Goal: Information Seeking & Learning: Understand process/instructions

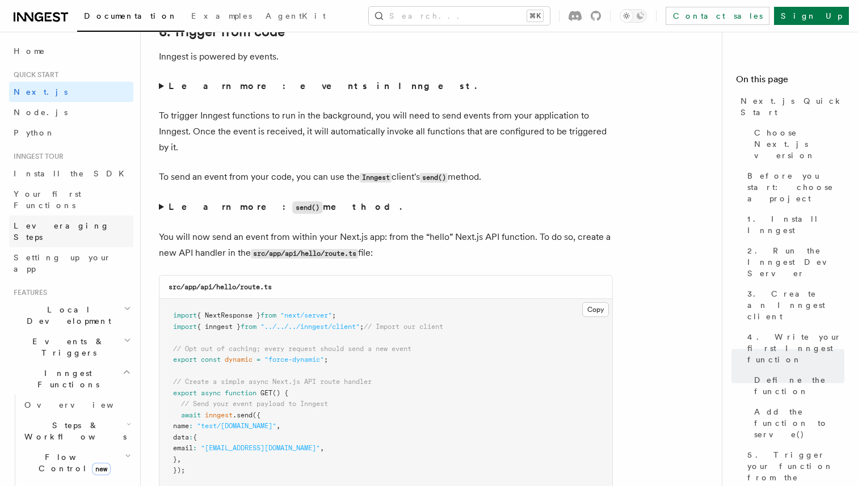
scroll to position [5768, 0]
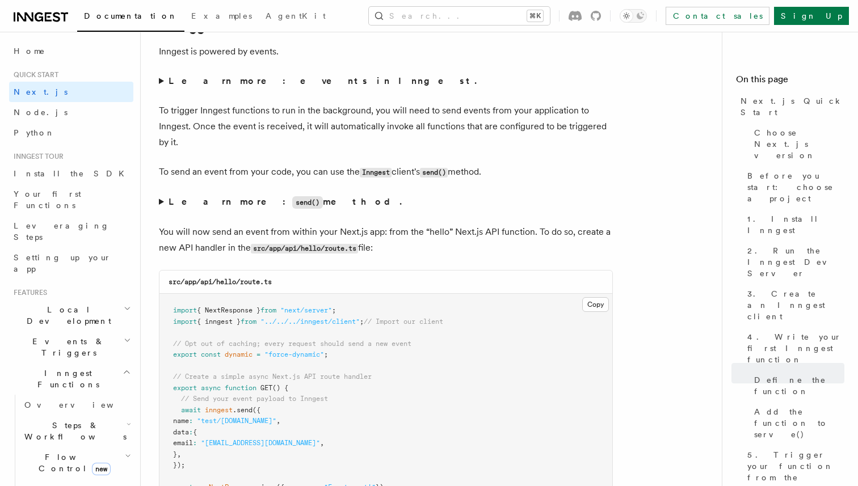
click at [120, 363] on h2 "Inngest Functions" at bounding box center [71, 379] width 124 height 32
click at [125, 399] on icon "button" at bounding box center [126, 403] width 9 height 9
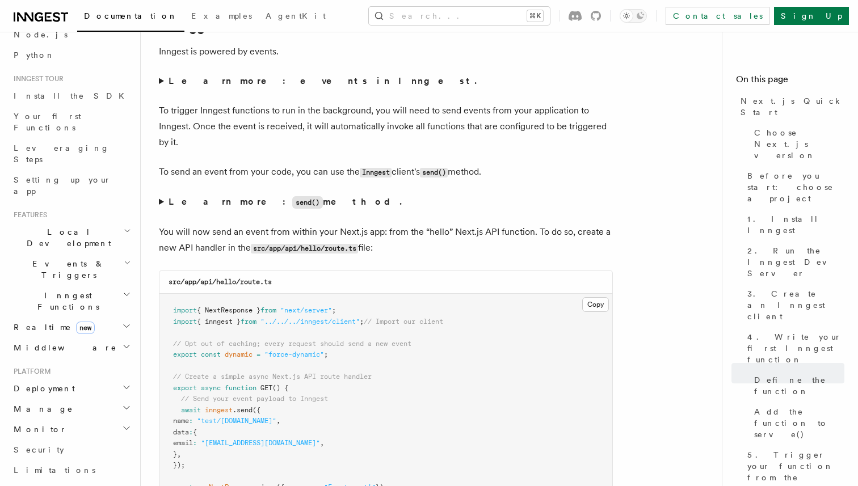
scroll to position [90, 0]
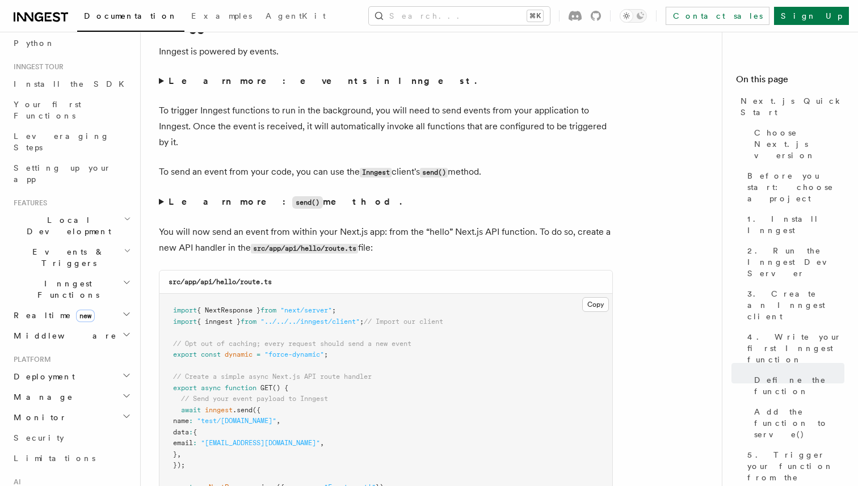
click at [78, 366] on h2 "Deployment" at bounding box center [71, 376] width 124 height 20
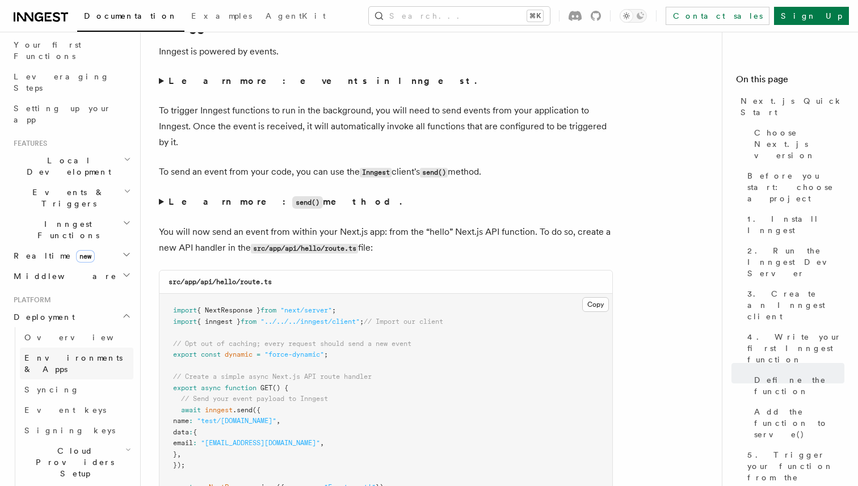
scroll to position [177, 0]
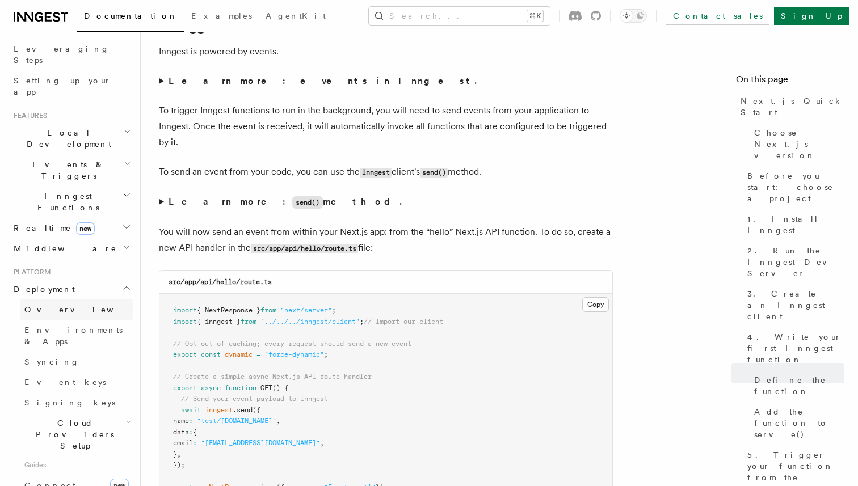
click at [74, 299] on link "Overview" at bounding box center [76, 309] width 113 height 20
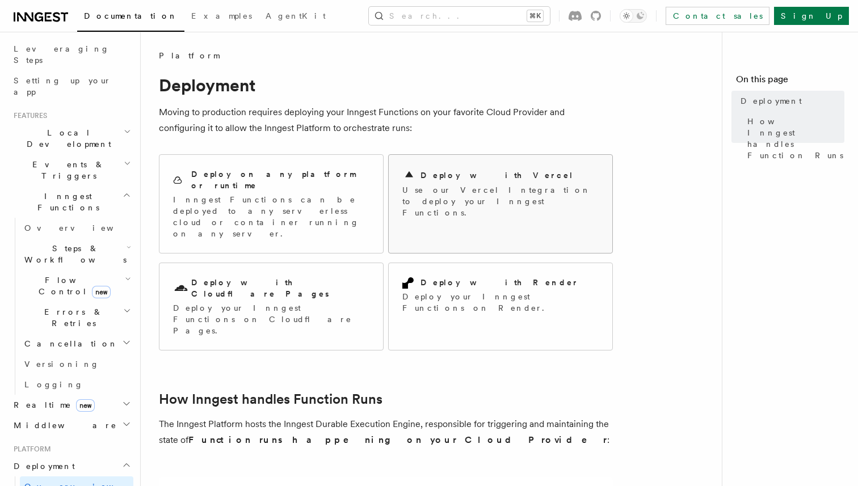
click at [472, 185] on p "Use our Vercel Integration to deploy your Inngest Functions." at bounding box center [500, 201] width 196 height 34
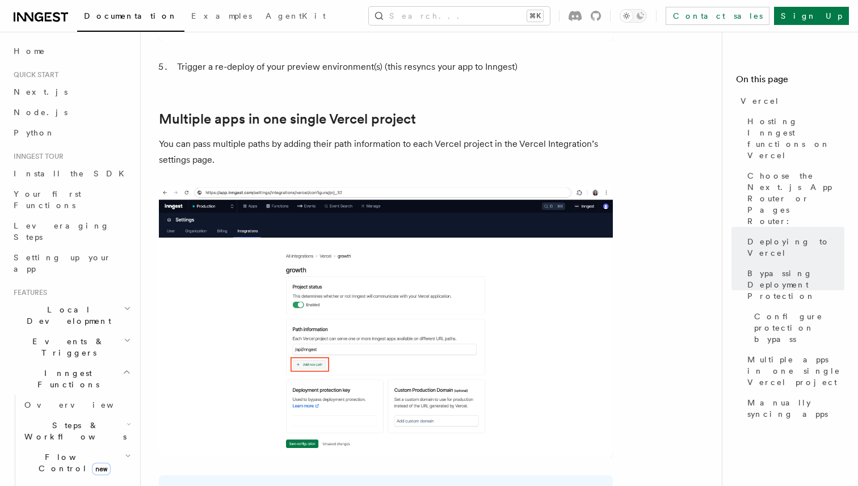
scroll to position [1568, 0]
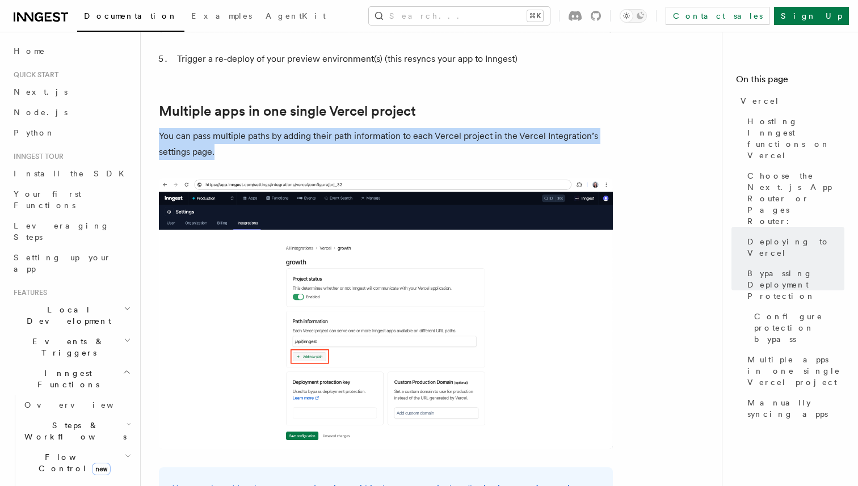
drag, startPoint x: 160, startPoint y: 107, endPoint x: 216, endPoint y: 124, distance: 58.8
click at [216, 128] on p "You can pass multiple paths by adding their path information to each Vercel pro…" at bounding box center [386, 144] width 454 height 32
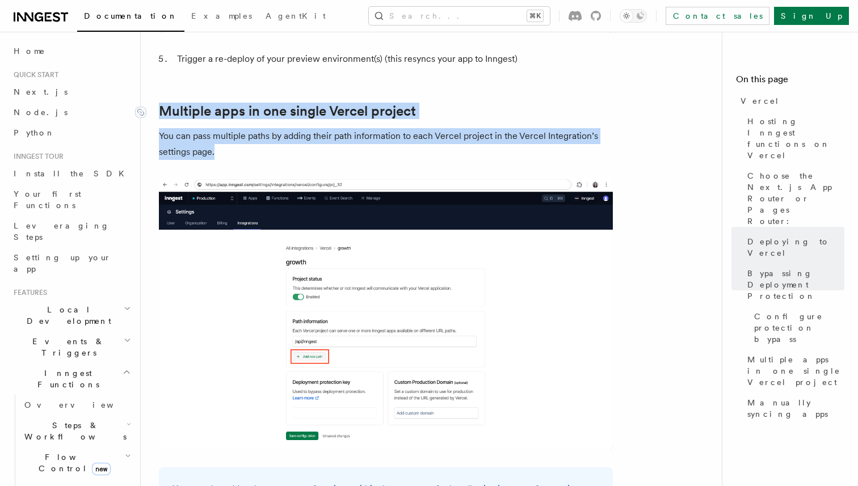
drag, startPoint x: 220, startPoint y: 121, endPoint x: 158, endPoint y: 78, distance: 75.4
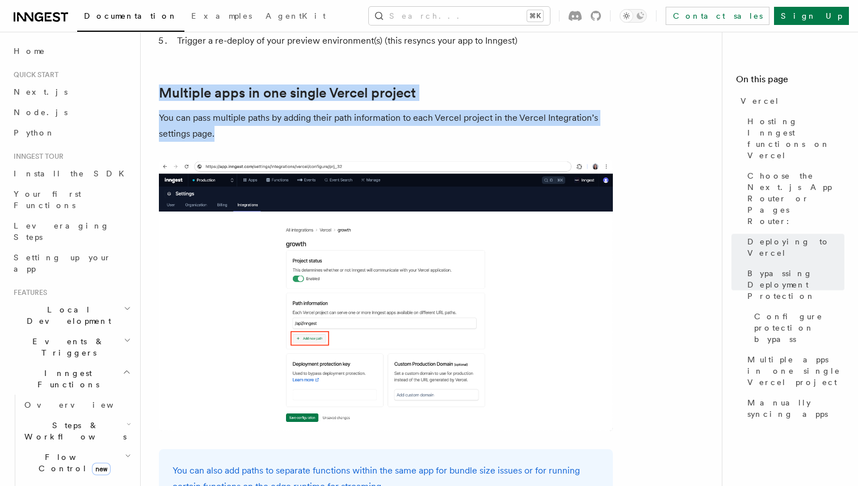
scroll to position [1588, 0]
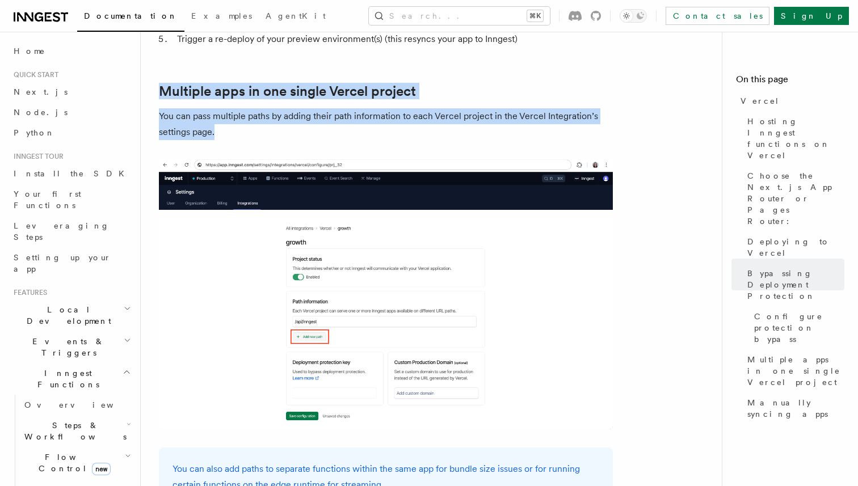
click at [225, 108] on p "You can pass multiple paths by adding their path information to each Vercel pro…" at bounding box center [386, 124] width 454 height 32
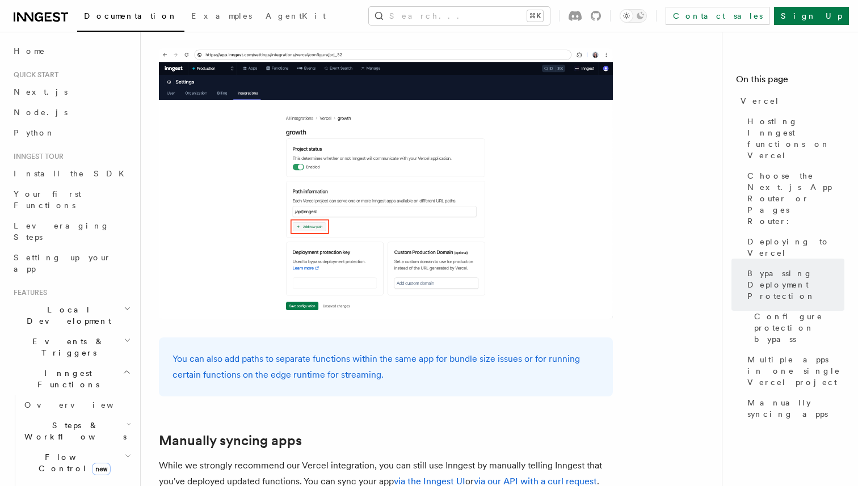
scroll to position [1577, 0]
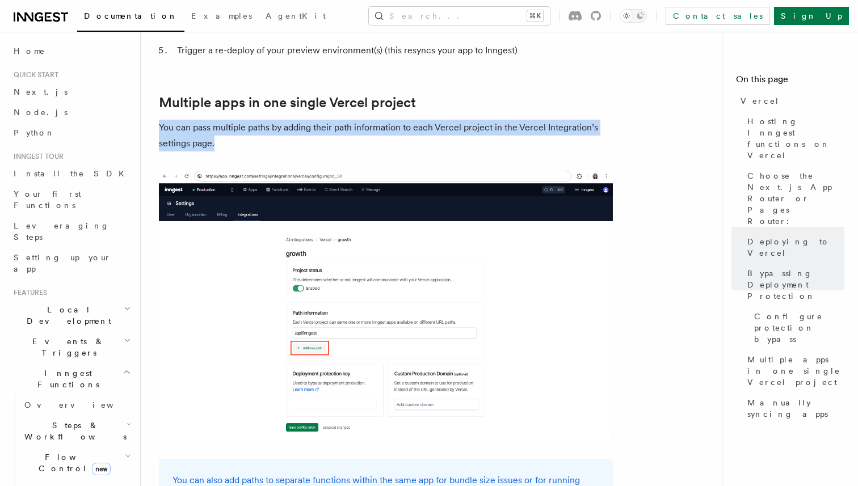
drag, startPoint x: 214, startPoint y: 115, endPoint x: 158, endPoint y: 94, distance: 59.9
click at [159, 120] on p "You can pass multiple paths by adding their path information to each Vercel pro…" at bounding box center [386, 136] width 454 height 32
drag, startPoint x: 215, startPoint y: 112, endPoint x: 159, endPoint y: 93, distance: 59.4
click at [159, 120] on p "You can pass multiple paths by adding their path information to each Vercel pro…" at bounding box center [386, 136] width 454 height 32
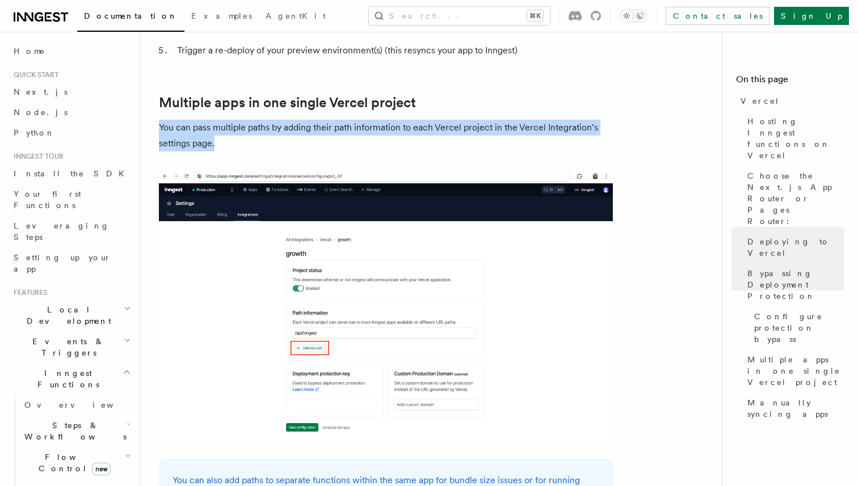
click at [215, 120] on p "You can pass multiple paths by adding their path information to each Vercel pro…" at bounding box center [386, 136] width 454 height 32
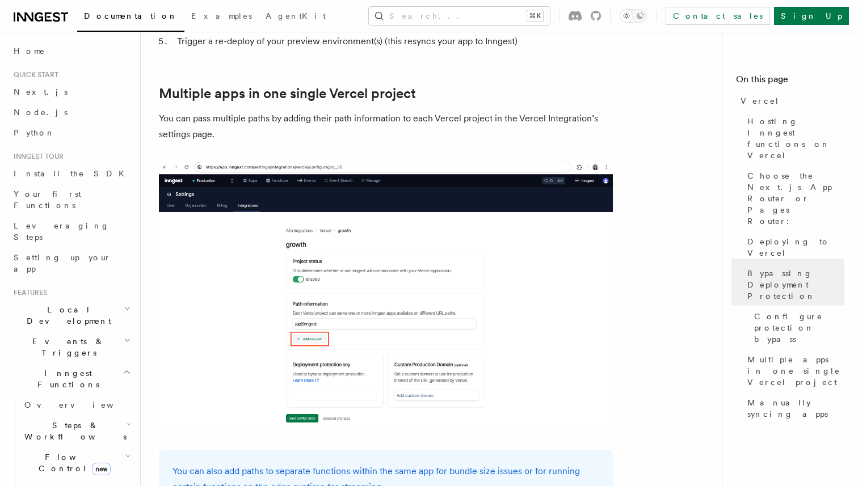
scroll to position [1569, 0]
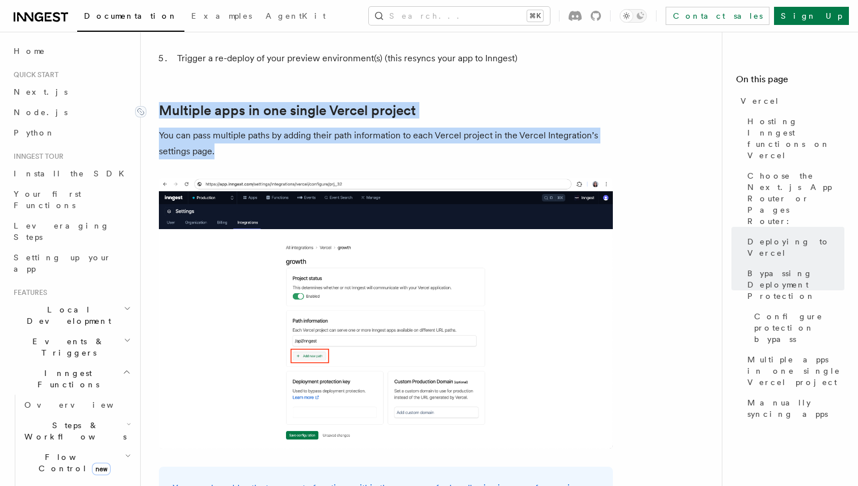
drag, startPoint x: 216, startPoint y: 121, endPoint x: 161, endPoint y: 75, distance: 71.8
click at [161, 103] on link "Multiple apps in one single Vercel project" at bounding box center [287, 111] width 257 height 16
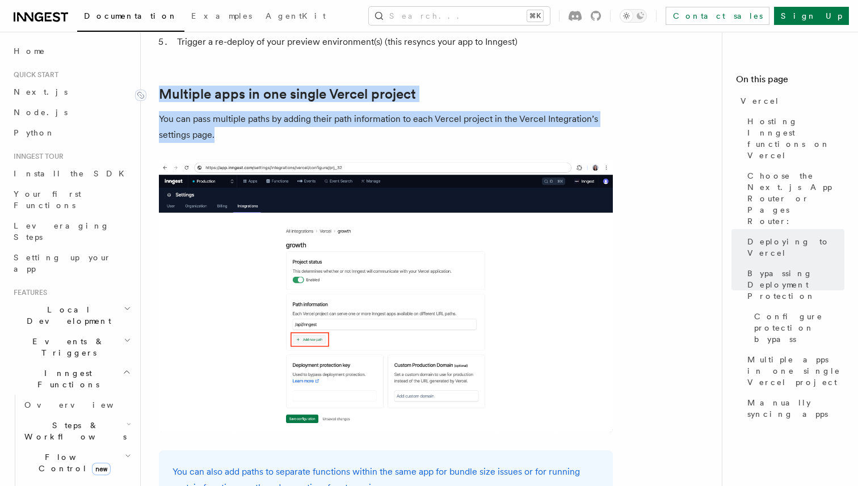
scroll to position [1586, 0]
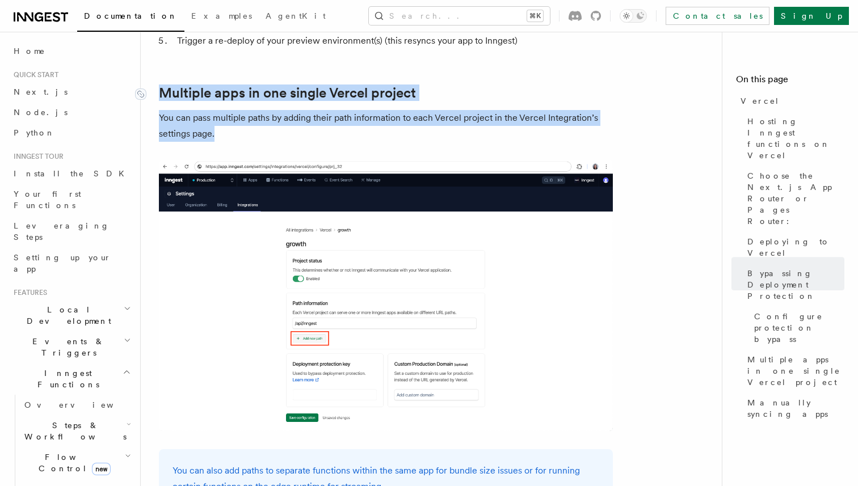
click at [165, 85] on link "Multiple apps in one single Vercel project" at bounding box center [287, 93] width 257 height 16
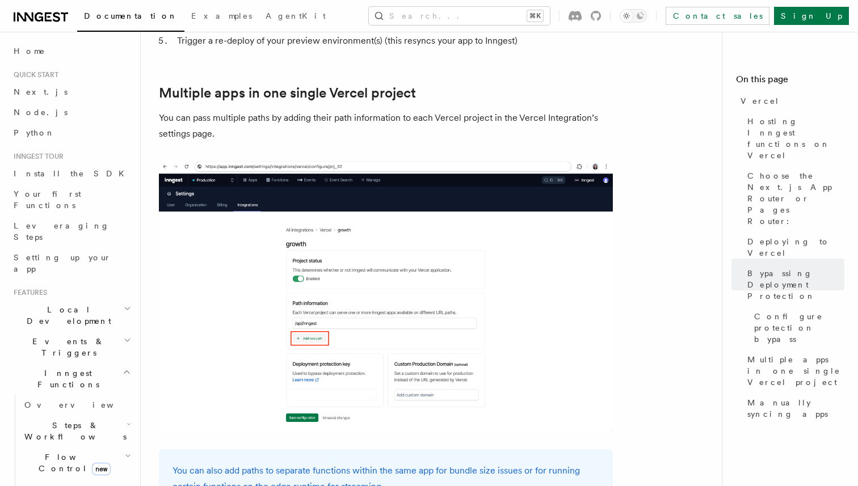
click at [223, 110] on p "You can pass multiple paths by adding their path information to each Vercel pro…" at bounding box center [386, 126] width 454 height 32
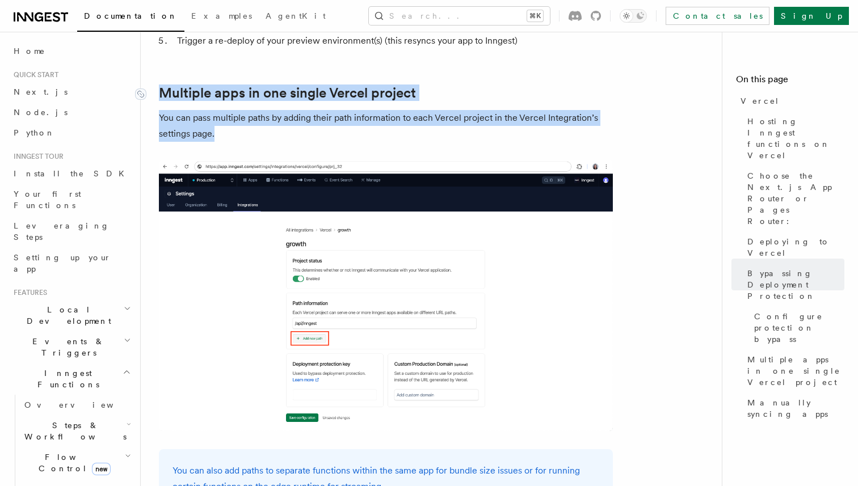
drag, startPoint x: 220, startPoint y: 107, endPoint x: 159, endPoint y: 63, distance: 74.8
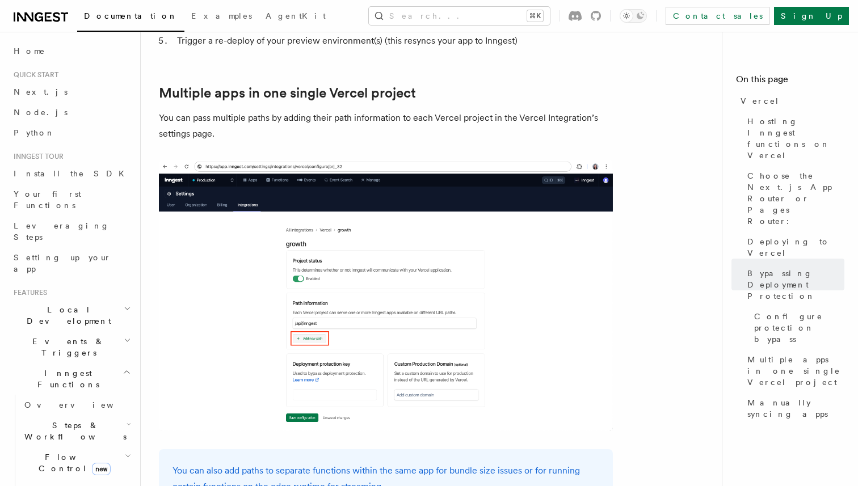
click at [221, 110] on p "You can pass multiple paths by adding their path information to each Vercel pro…" at bounding box center [386, 126] width 454 height 32
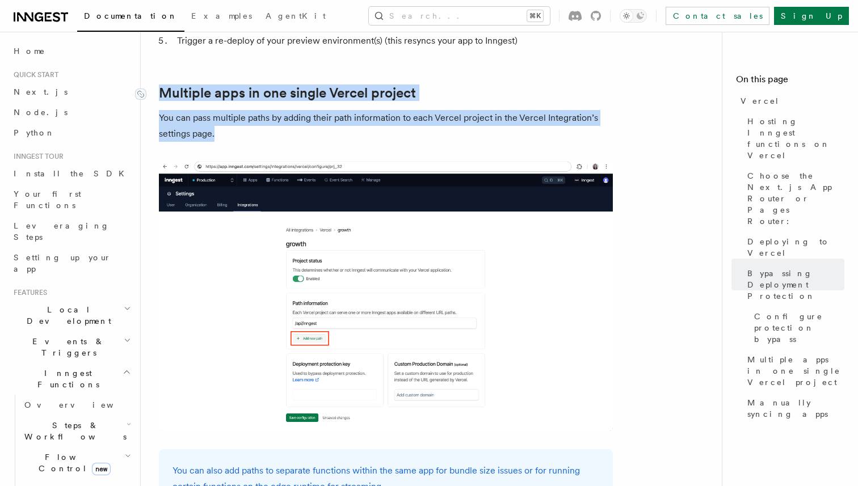
drag, startPoint x: 225, startPoint y: 106, endPoint x: 162, endPoint y: 63, distance: 76.5
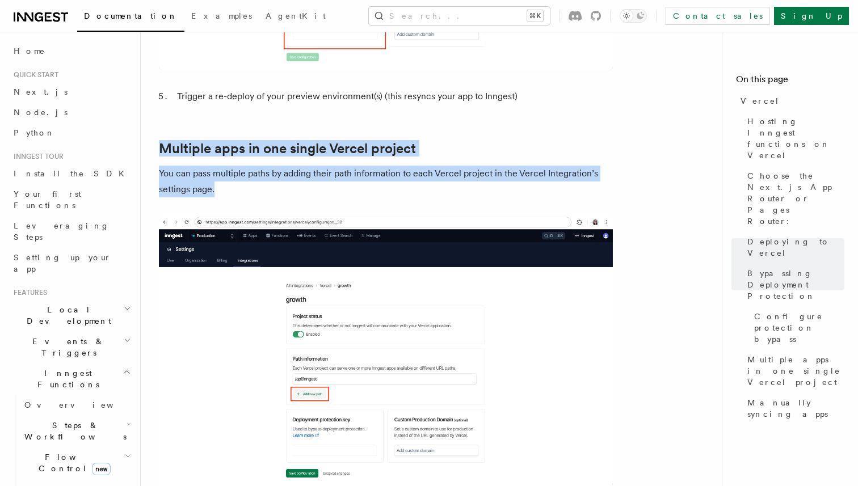
scroll to position [1514, 0]
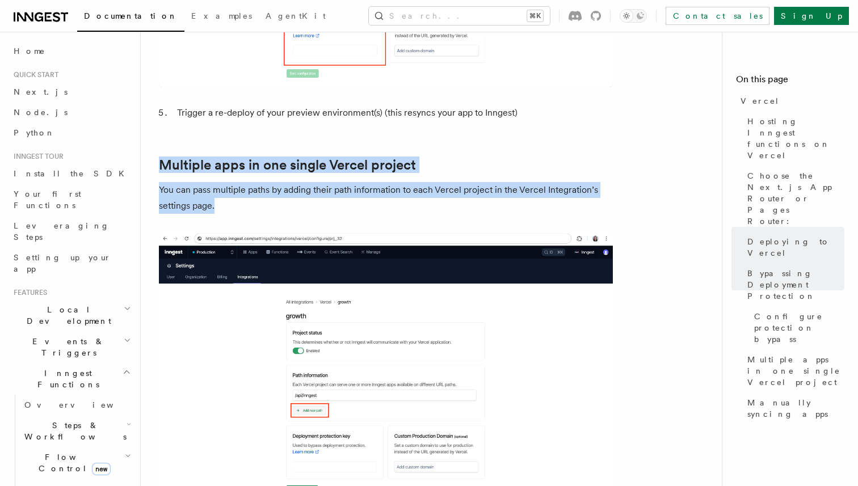
click at [226, 182] on p "You can pass multiple paths by adding their path information to each Vercel pro…" at bounding box center [386, 198] width 454 height 32
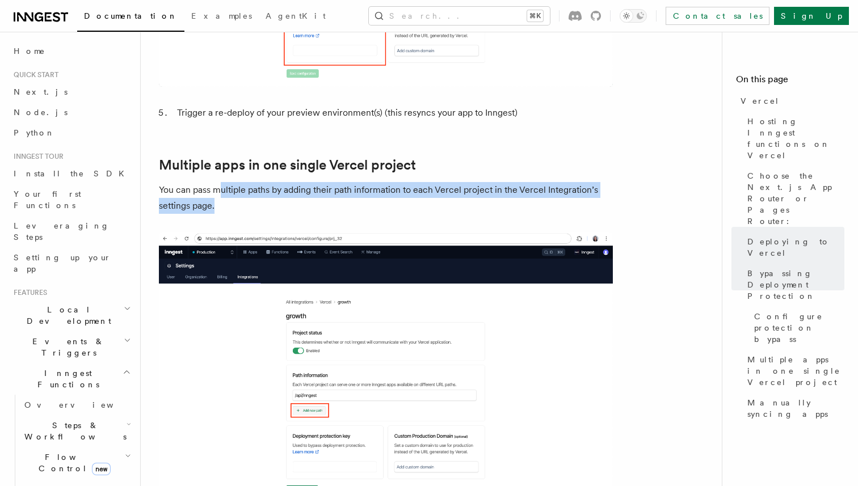
drag, startPoint x: 221, startPoint y: 177, endPoint x: 223, endPoint y: 164, distance: 12.8
click at [223, 182] on p "You can pass multiple paths by adding their path information to each Vercel pro…" at bounding box center [386, 198] width 454 height 32
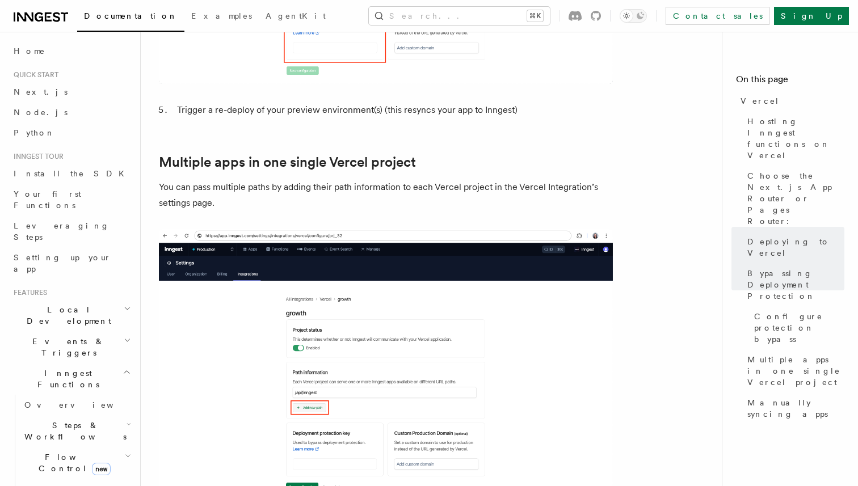
scroll to position [1514, 0]
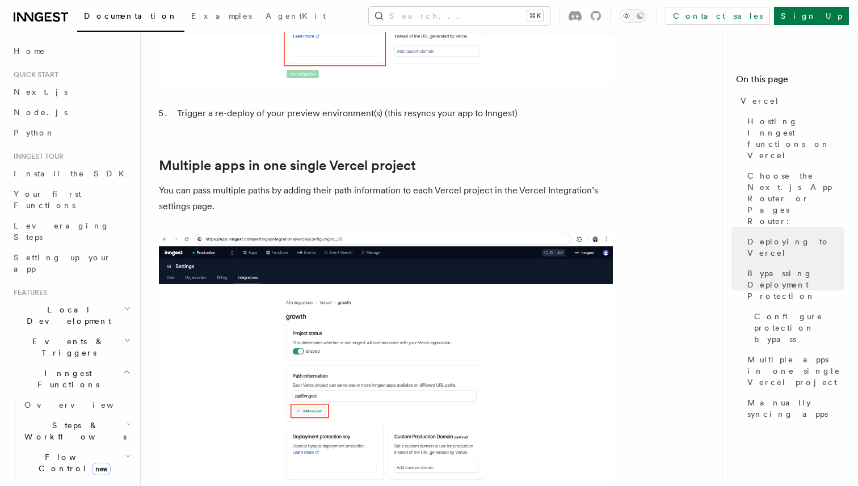
click at [339, 183] on p "You can pass multiple paths by adding their path information to each Vercel pro…" at bounding box center [386, 199] width 454 height 32
drag, startPoint x: 335, startPoint y: 161, endPoint x: 376, endPoint y: 161, distance: 41.4
click at [376, 183] on p "You can pass multiple paths by adding their path information to each Vercel pro…" at bounding box center [386, 199] width 454 height 32
click at [377, 183] on p "You can pass multiple paths by adding their path information to each Vercel pro…" at bounding box center [386, 199] width 454 height 32
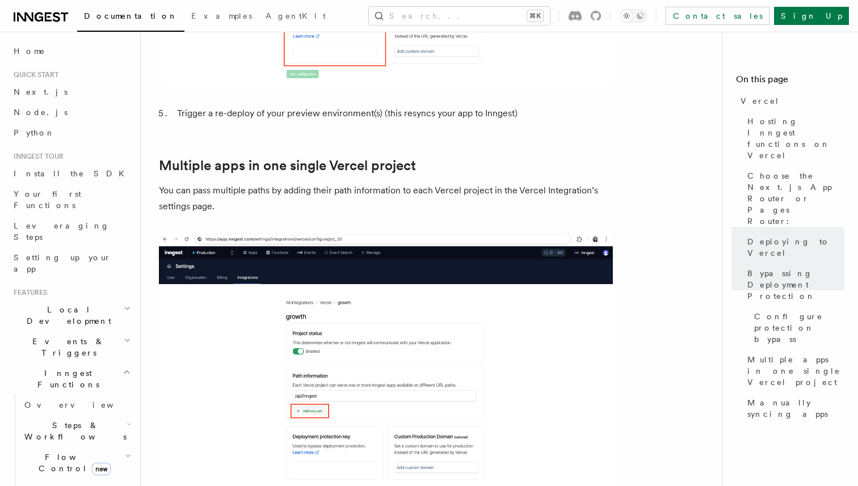
click at [429, 183] on p "You can pass multiple paths by adding their path information to each Vercel pro…" at bounding box center [386, 199] width 454 height 32
drag, startPoint x: 412, startPoint y: 162, endPoint x: 448, endPoint y: 163, distance: 35.7
click at [448, 183] on p "You can pass multiple paths by adding their path information to each Vercel pro…" at bounding box center [386, 199] width 454 height 32
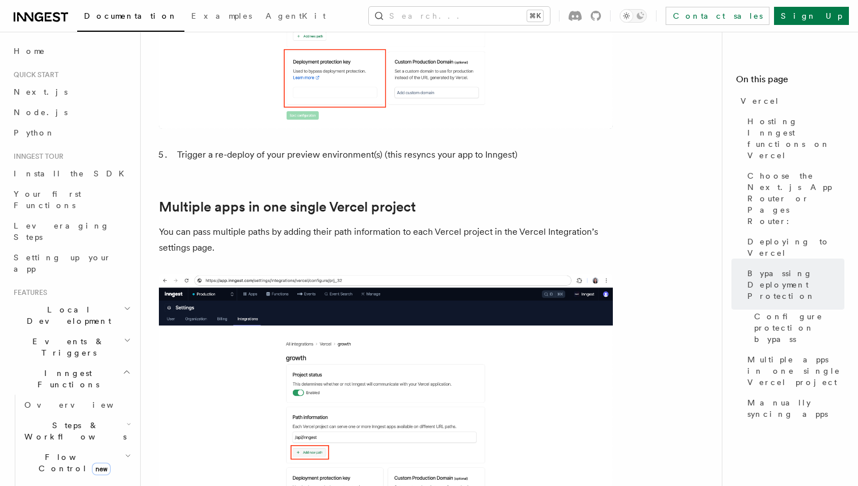
scroll to position [1442, 0]
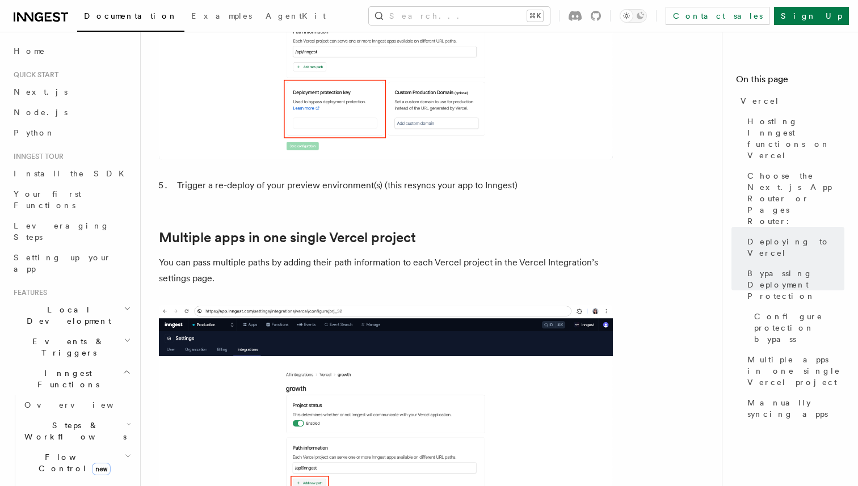
click at [560, 255] on p "You can pass multiple paths by adding their path information to each Vercel pro…" at bounding box center [386, 271] width 454 height 32
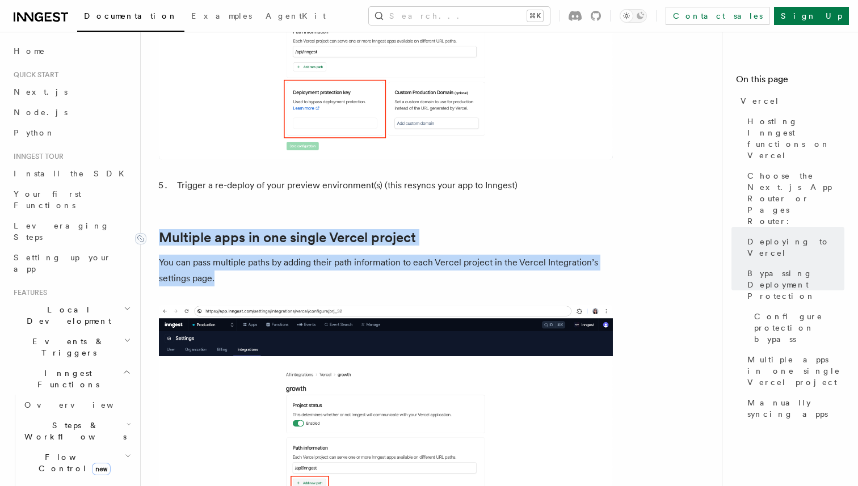
drag, startPoint x: 217, startPoint y: 248, endPoint x: 161, endPoint y: 207, distance: 69.8
click at [161, 230] on link "Multiple apps in one single Vercel project" at bounding box center [287, 238] width 257 height 16
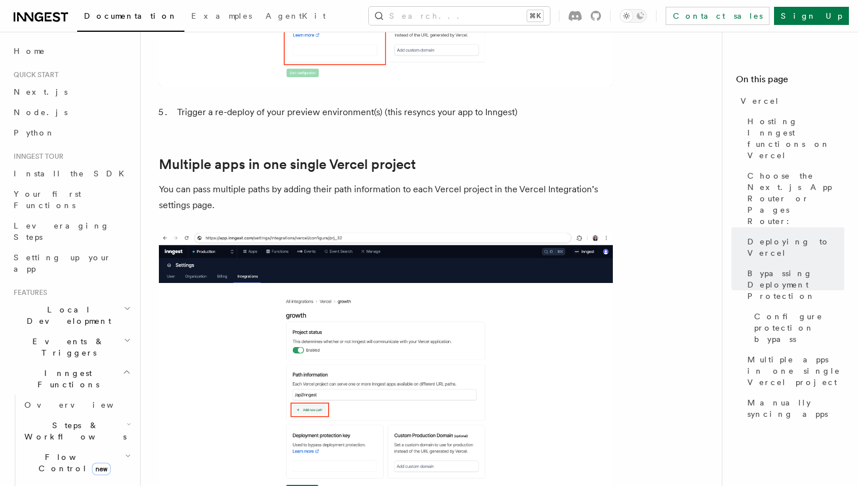
click at [211, 182] on p "You can pass multiple paths by adding their path information to each Vercel pro…" at bounding box center [386, 198] width 454 height 32
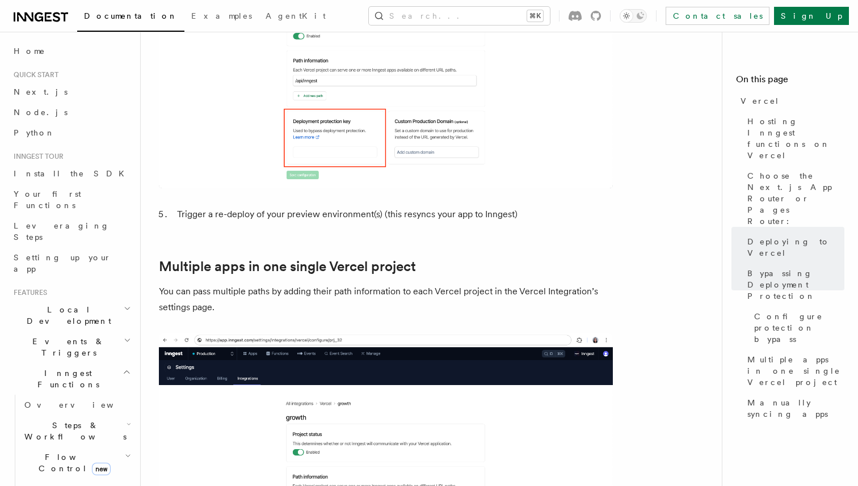
scroll to position [1406, 0]
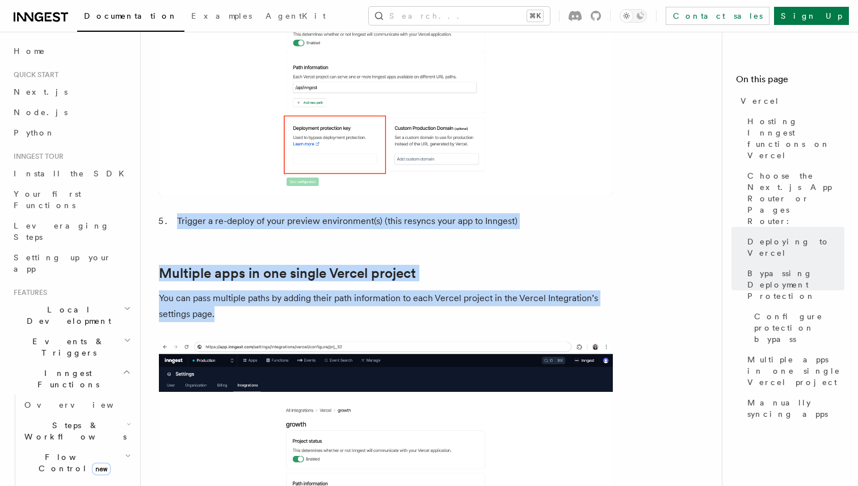
drag, startPoint x: 177, startPoint y: 190, endPoint x: 218, endPoint y: 281, distance: 99.8
click at [218, 290] on p "You can pass multiple paths by adding their path information to each Vercel pro…" at bounding box center [386, 306] width 454 height 32
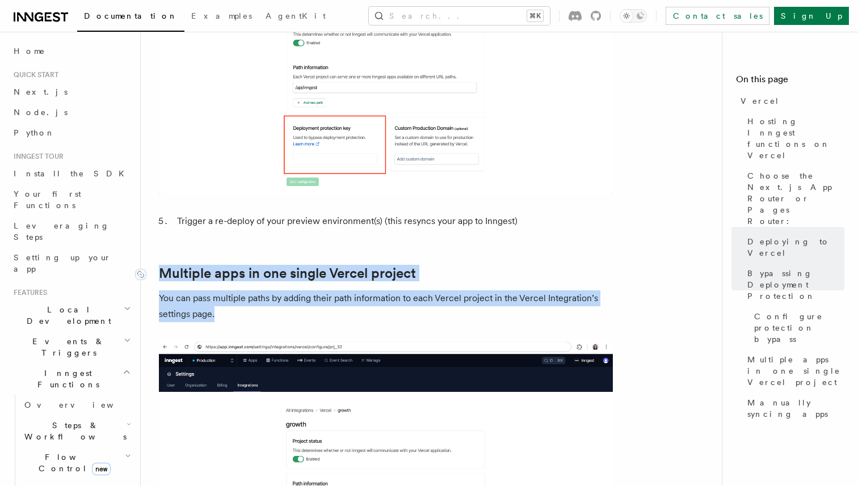
drag, startPoint x: 221, startPoint y: 284, endPoint x: 159, endPoint y: 243, distance: 73.8
click at [159, 265] on link "Multiple apps in one single Vercel project" at bounding box center [287, 273] width 257 height 16
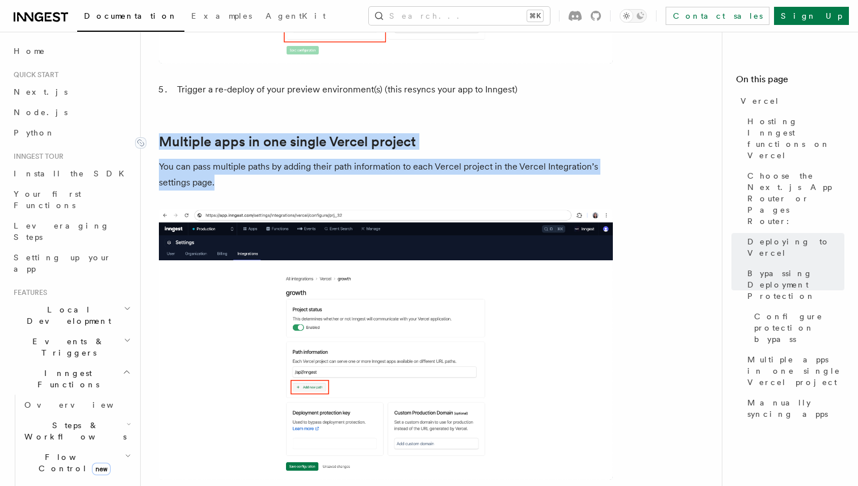
scroll to position [1530, 0]
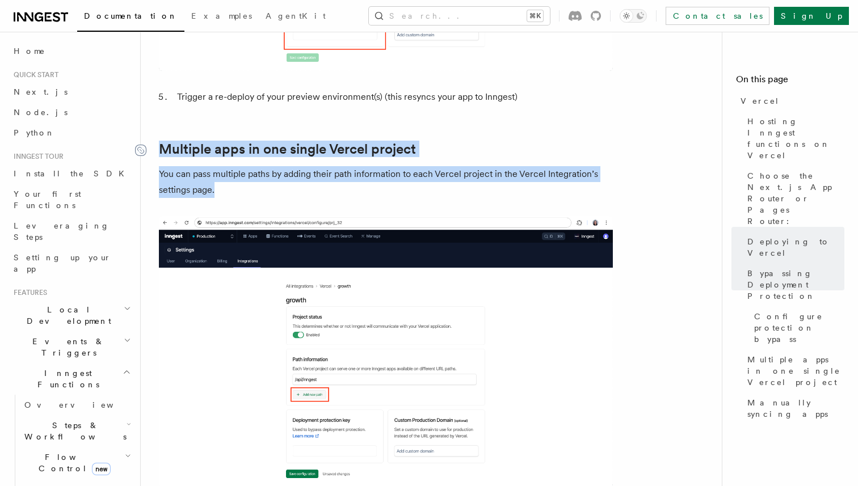
drag, startPoint x: 223, startPoint y: 159, endPoint x: 139, endPoint y: 114, distance: 95.7
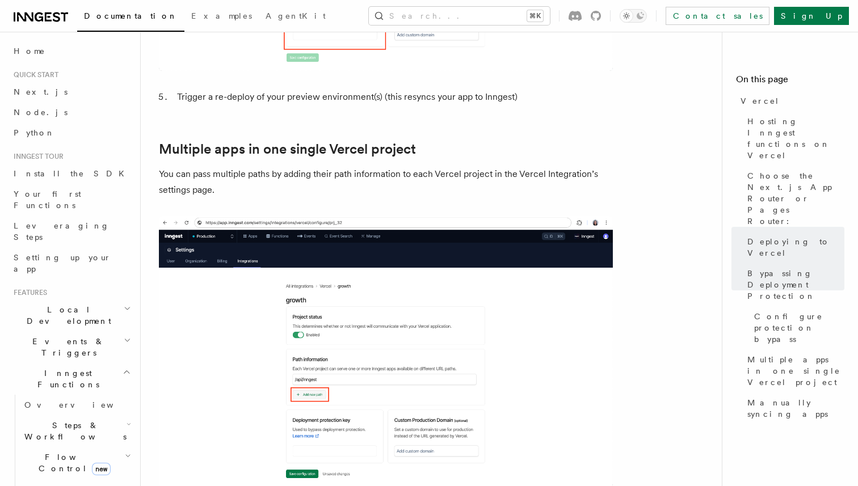
click at [201, 166] on p "You can pass multiple paths by adding their path information to each Vercel pro…" at bounding box center [386, 182] width 454 height 32
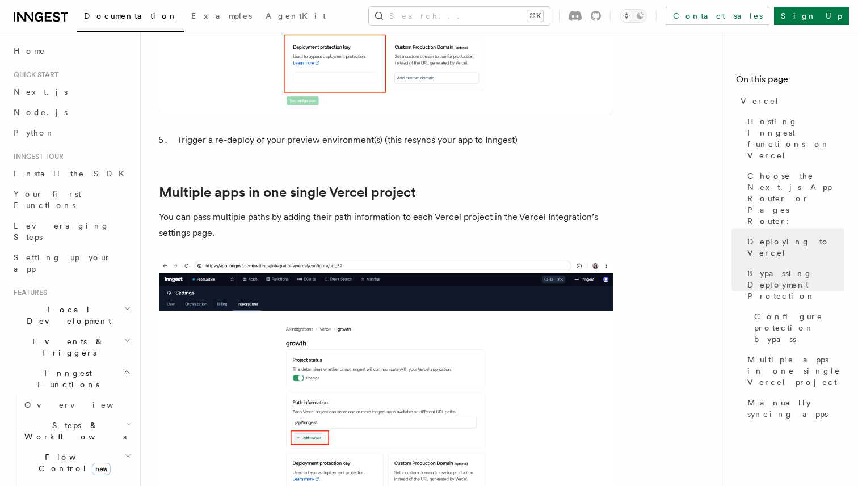
scroll to position [1483, 0]
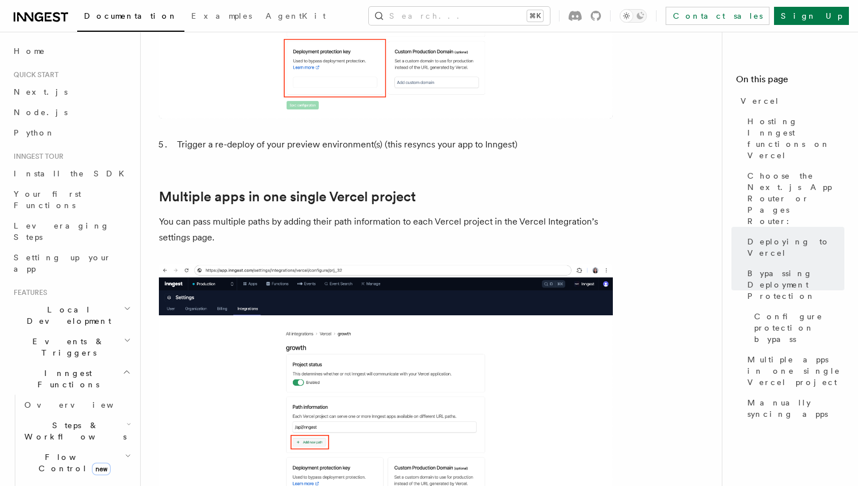
click at [221, 214] on p "You can pass multiple paths by adding their path information to each Vercel pro…" at bounding box center [386, 230] width 454 height 32
drag, startPoint x: 12, startPoint y: 158, endPoint x: 103, endPoint y: 158, distance: 90.2
click at [103, 158] on h2 "Inngest tour" at bounding box center [71, 156] width 124 height 9
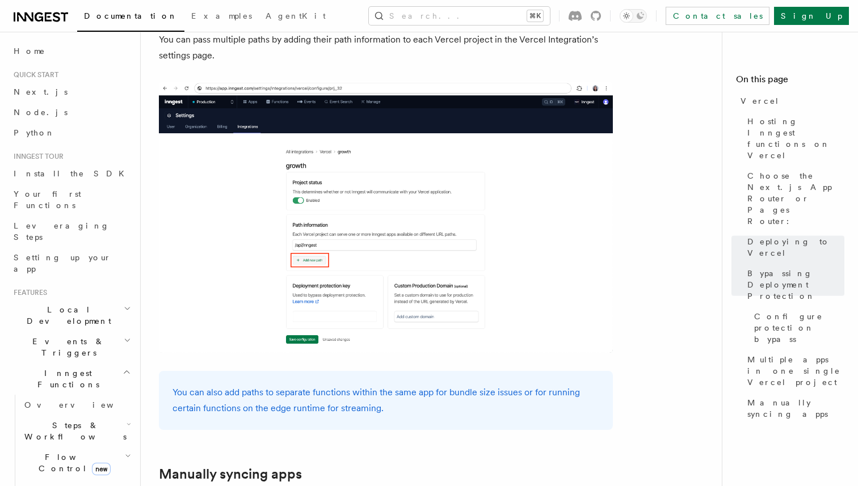
scroll to position [1676, 0]
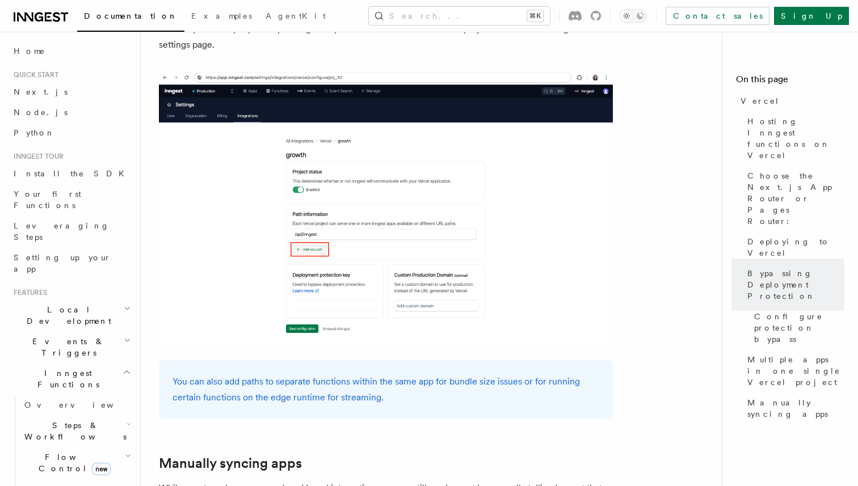
click at [348, 360] on div "You can also add paths to separate functions within the same app for bundle siz…" at bounding box center [386, 389] width 454 height 59
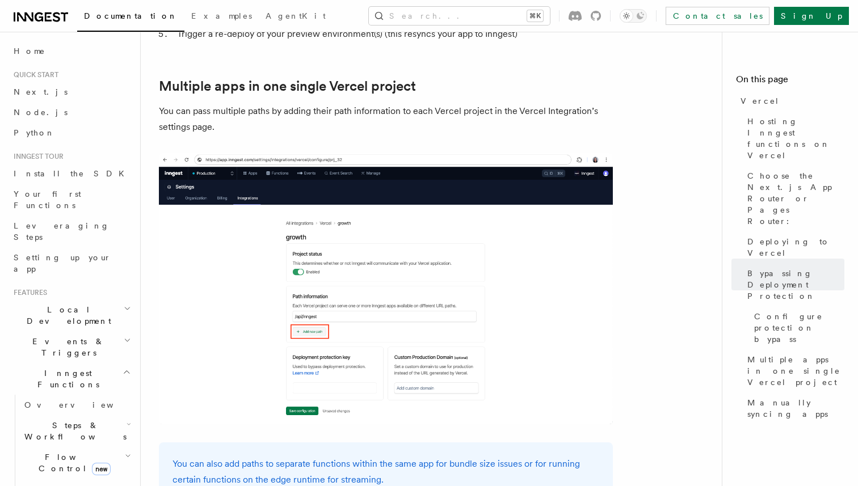
scroll to position [1601, 0]
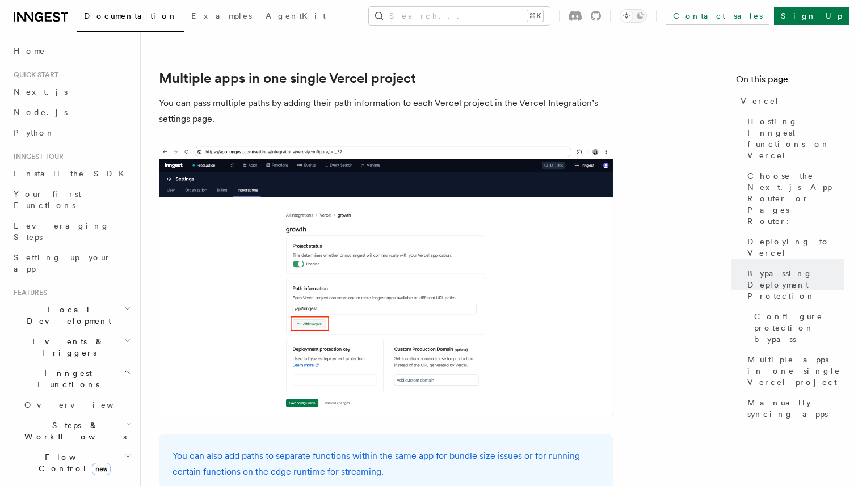
click at [344, 95] on p "You can pass multiple paths by adding their path information to each Vercel pro…" at bounding box center [386, 111] width 454 height 32
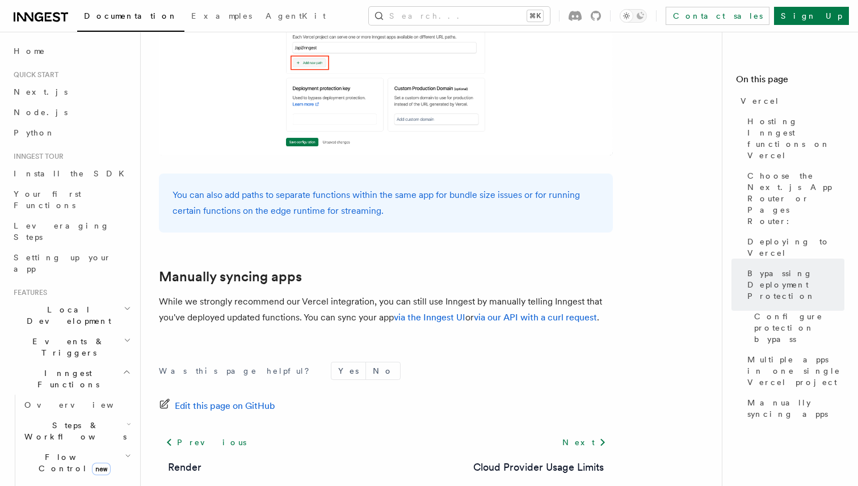
scroll to position [1896, 0]
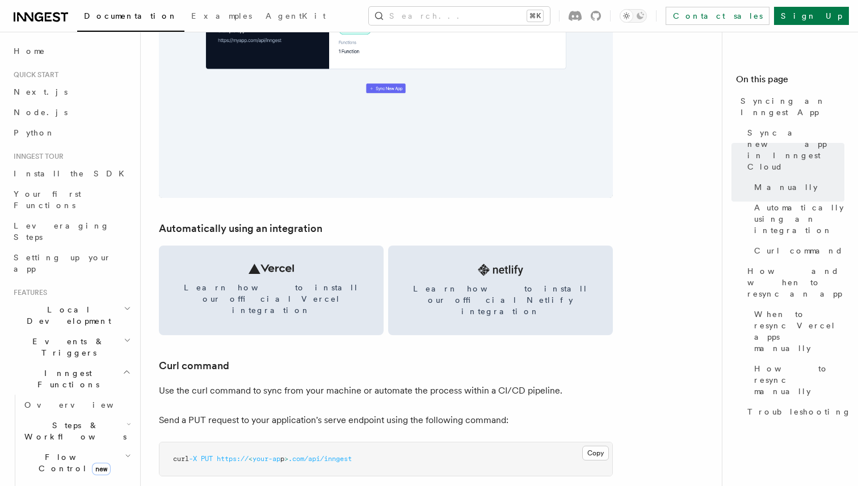
scroll to position [1475, 0]
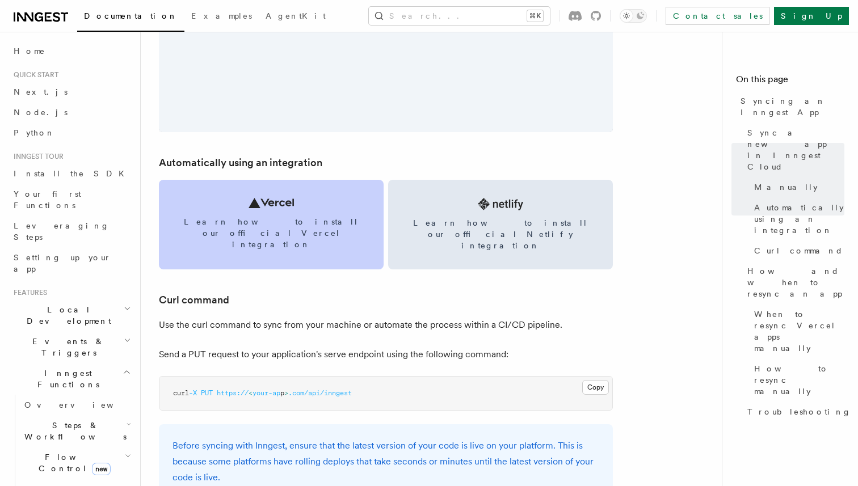
click at [306, 206] on link "Learn how to install our official Vercel integration" at bounding box center [271, 225] width 225 height 90
click at [305, 209] on link "Learn how to install our official Vercel integration" at bounding box center [271, 225] width 225 height 90
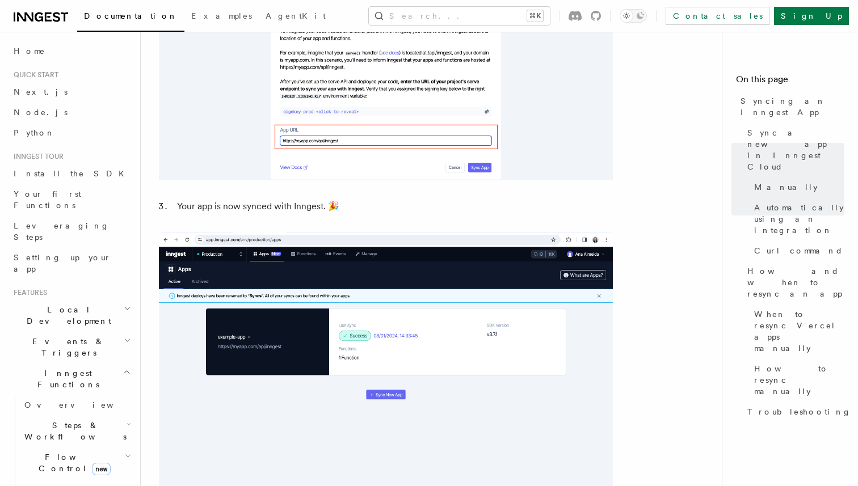
scroll to position [970, 0]
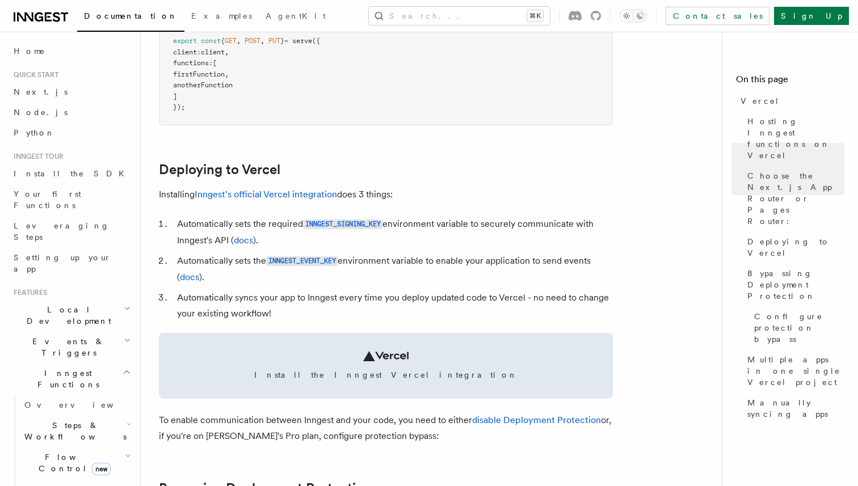
scroll to position [452, 0]
